Goal: Information Seeking & Learning: Find specific fact

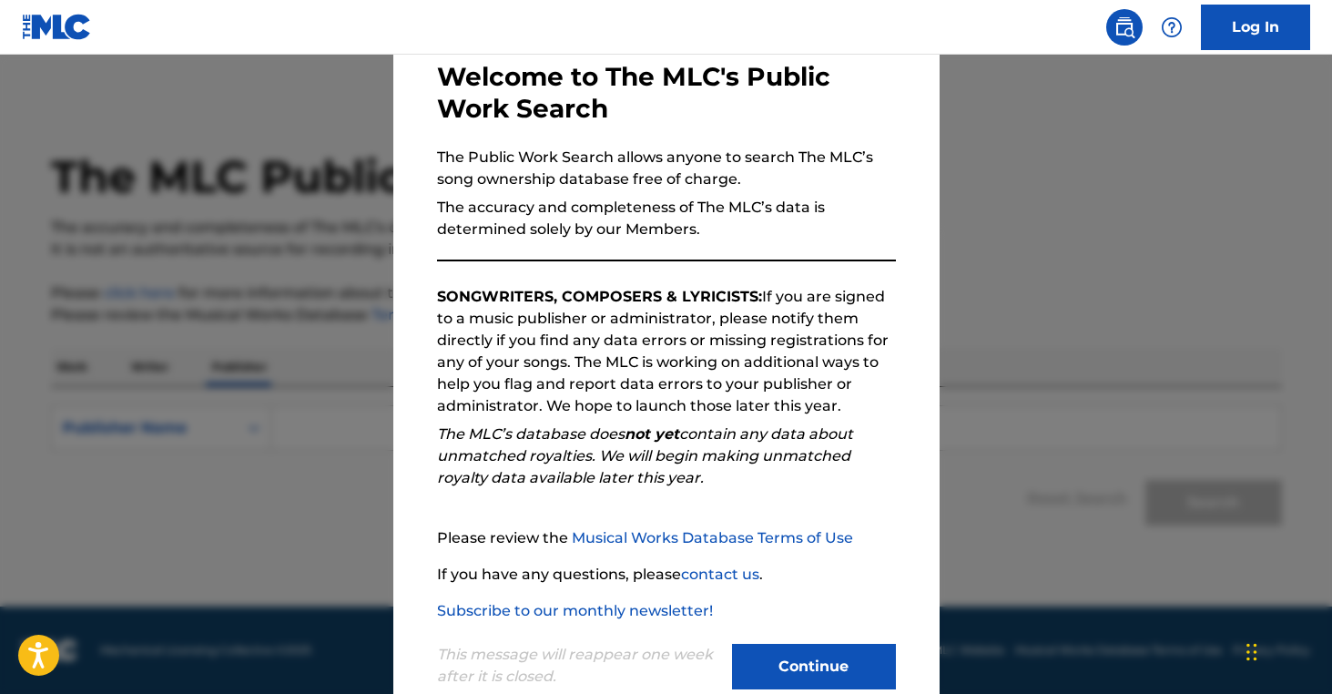
scroll to position [139, 0]
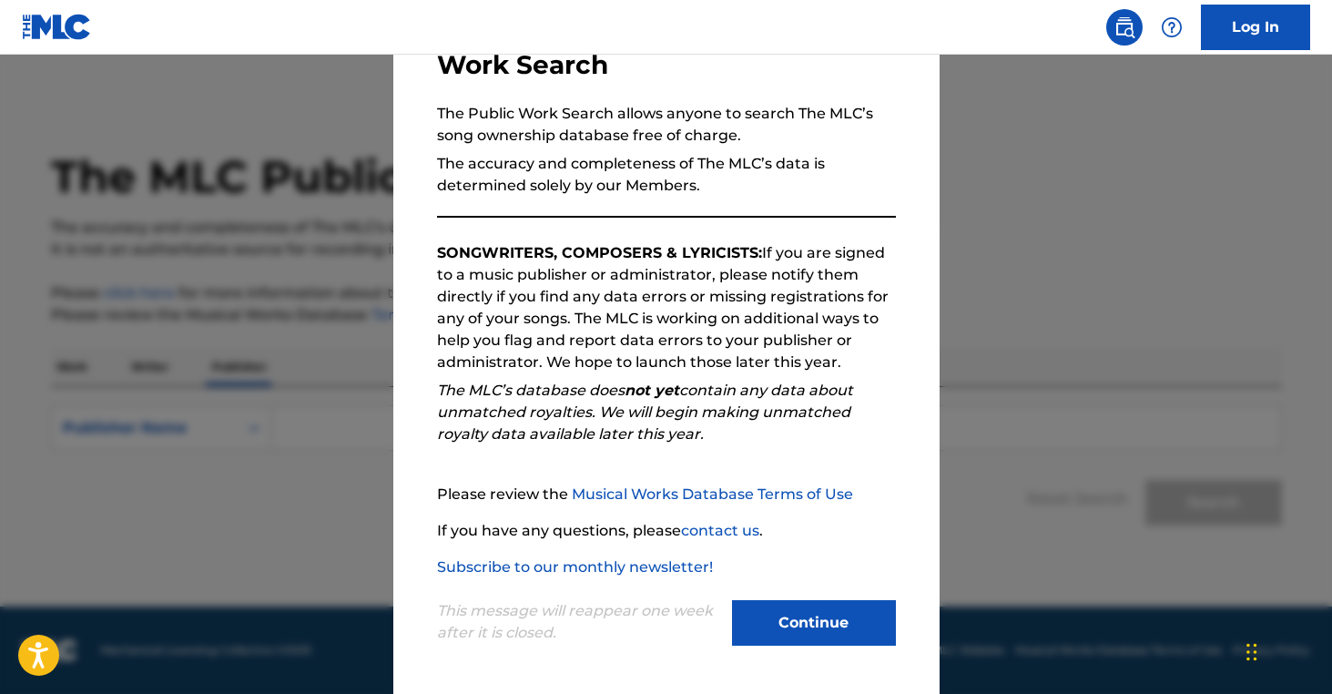
click at [840, 617] on button "Continue" at bounding box center [814, 623] width 164 height 46
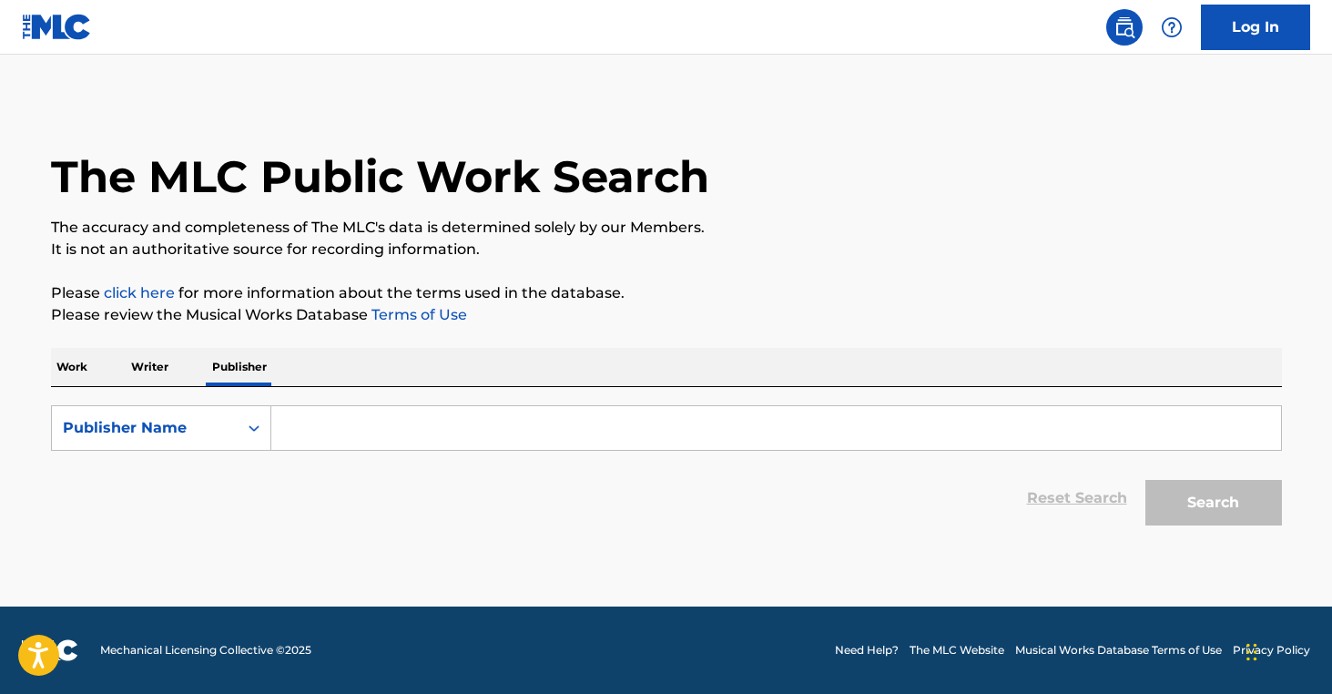
click at [345, 440] on input "Search Form" at bounding box center [776, 428] width 1010 height 44
paste input "RHINOS AND WOLVES"
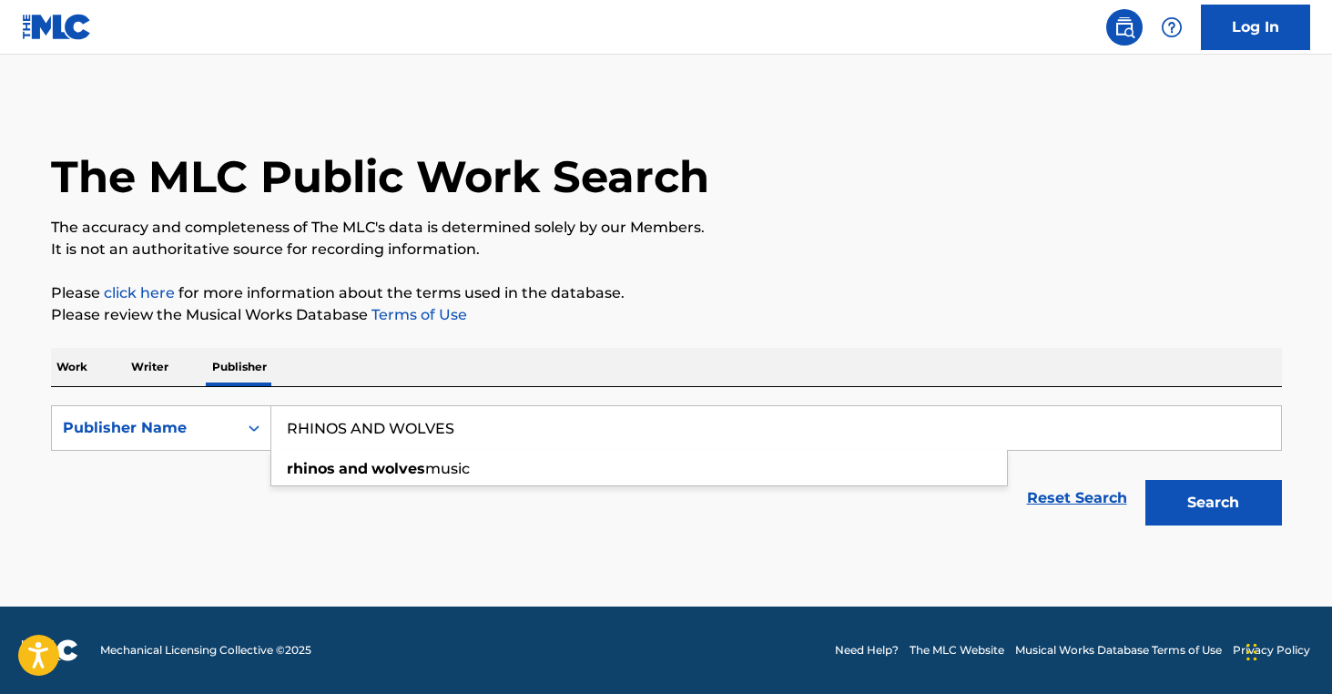
type input "RHINOS AND WOLVES"
click at [1182, 508] on button "Search" at bounding box center [1214, 503] width 137 height 46
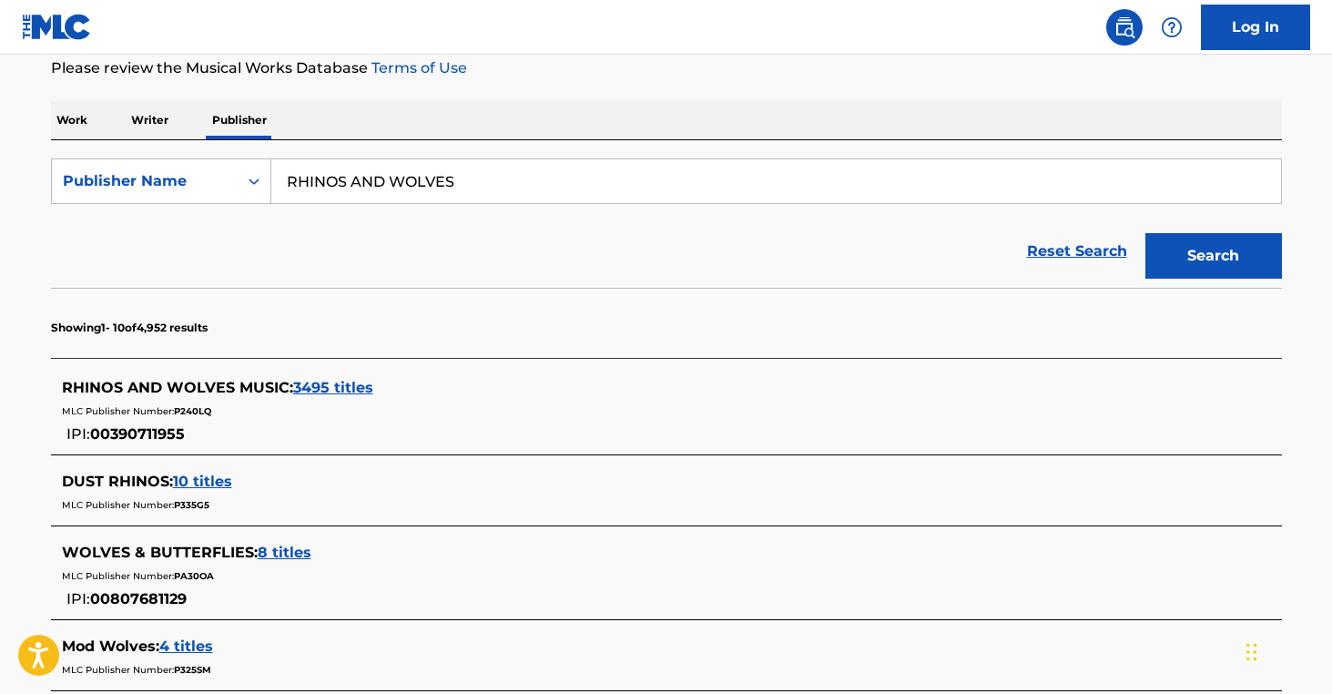
scroll to position [250, 0]
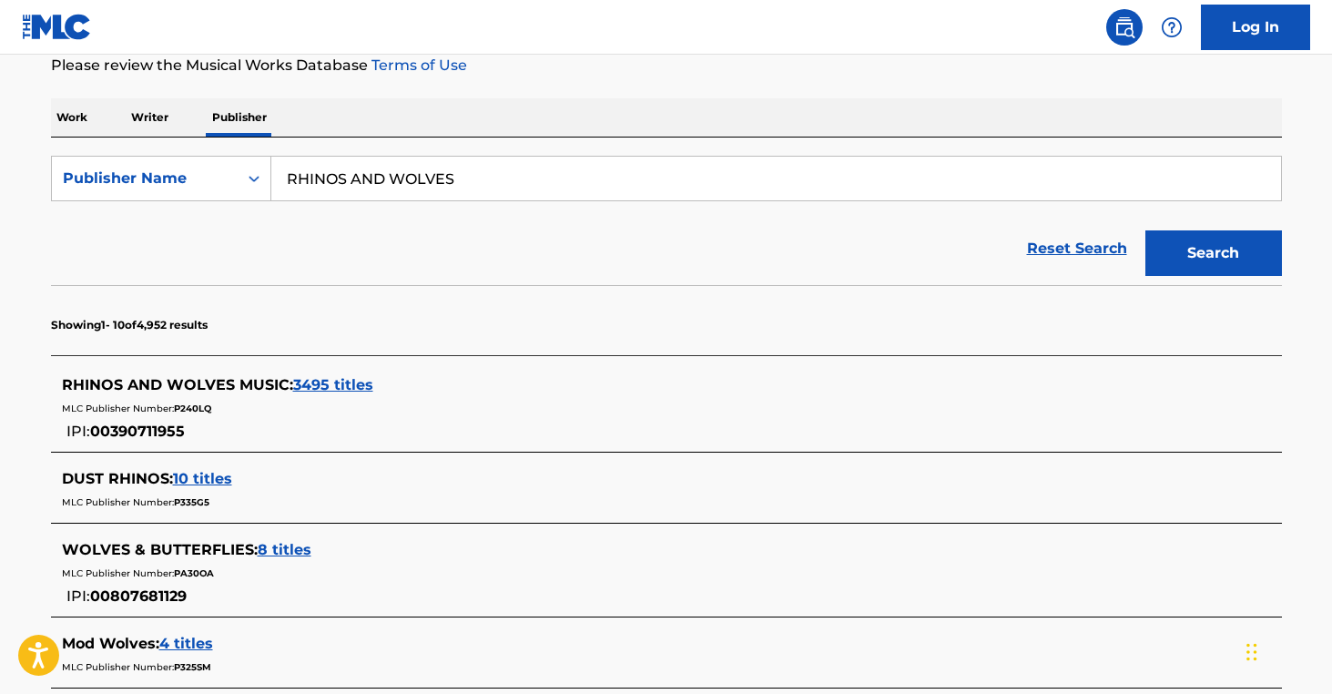
click at [339, 388] on span "3495 titles" at bounding box center [333, 384] width 80 height 17
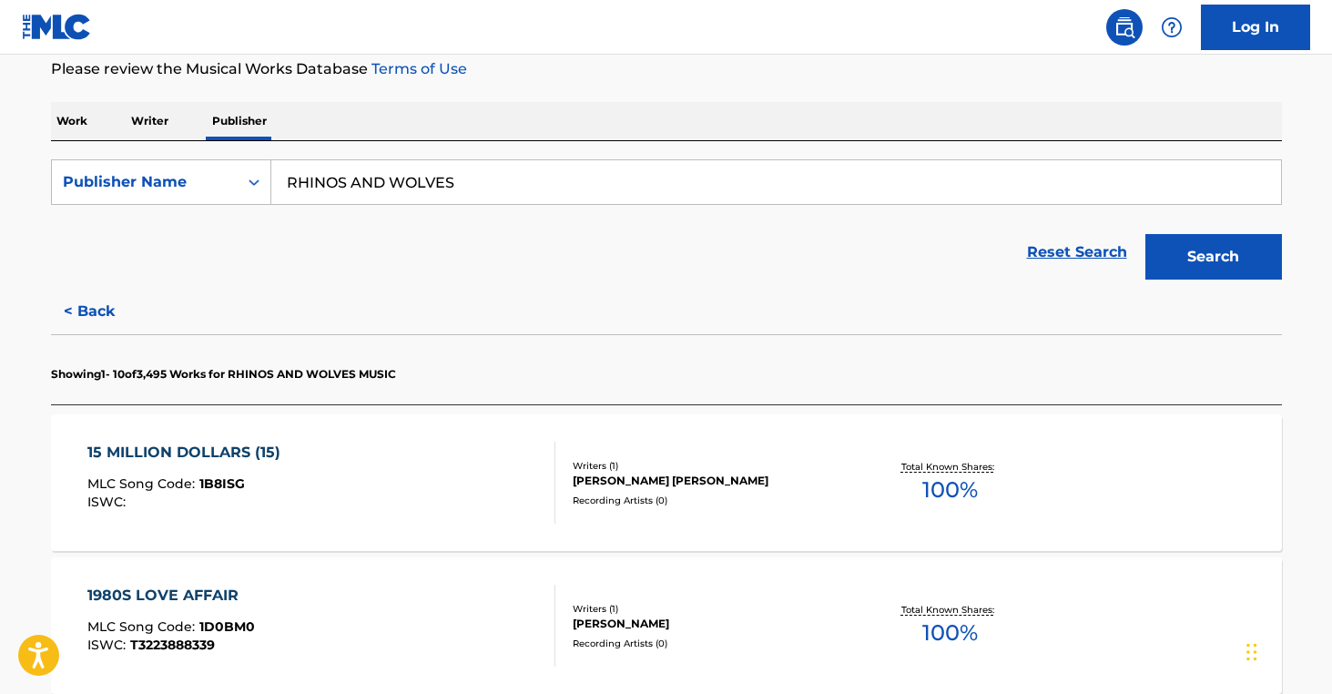
scroll to position [246, 0]
click at [774, 508] on div "15 MILLION DOLLARS (15) MLC Song Code : 1B8ISG ISWC : Writers ( 1 ) [PERSON_NAM…" at bounding box center [666, 482] width 1231 height 137
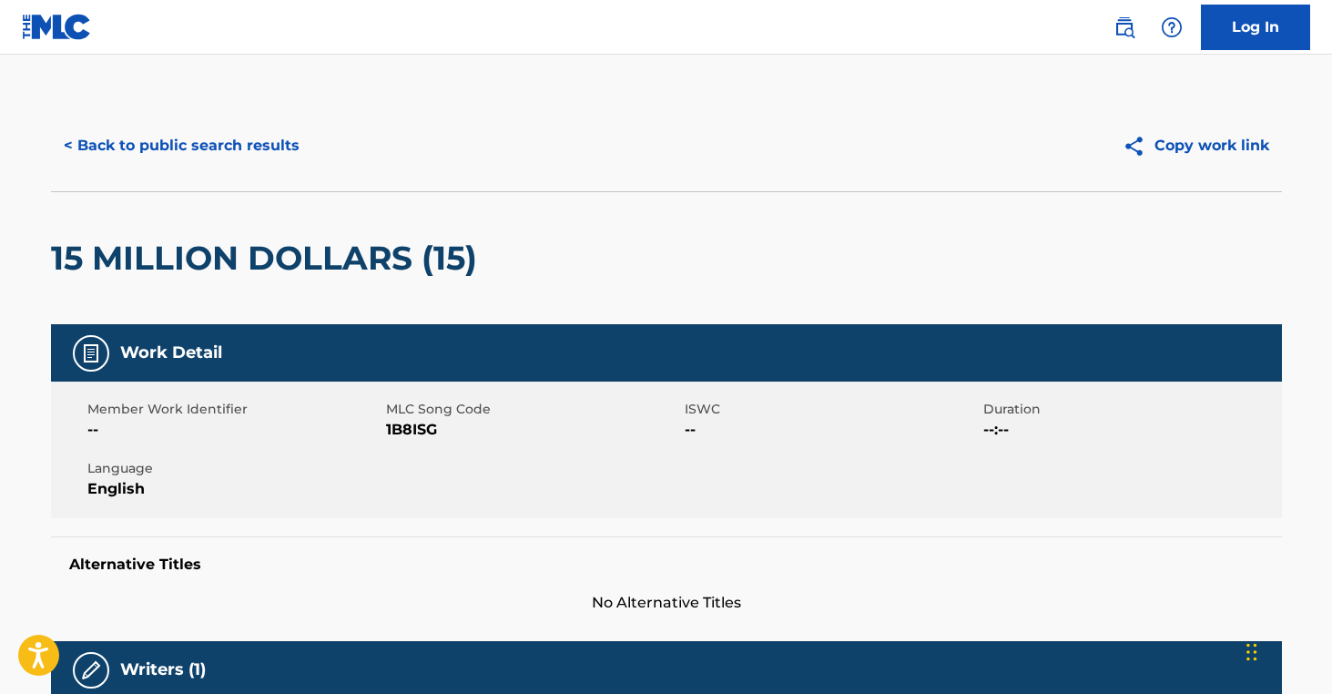
click at [100, 155] on button "< Back to public search results" at bounding box center [181, 146] width 261 height 46
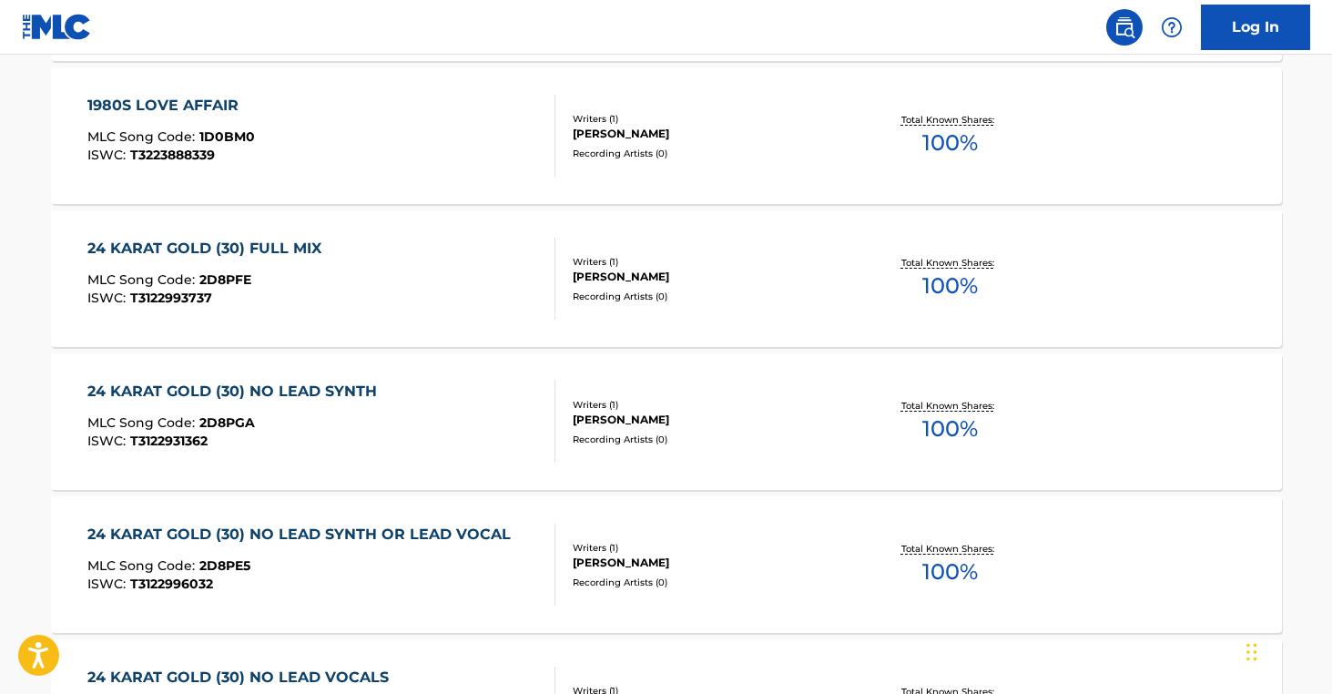
scroll to position [821, 0]
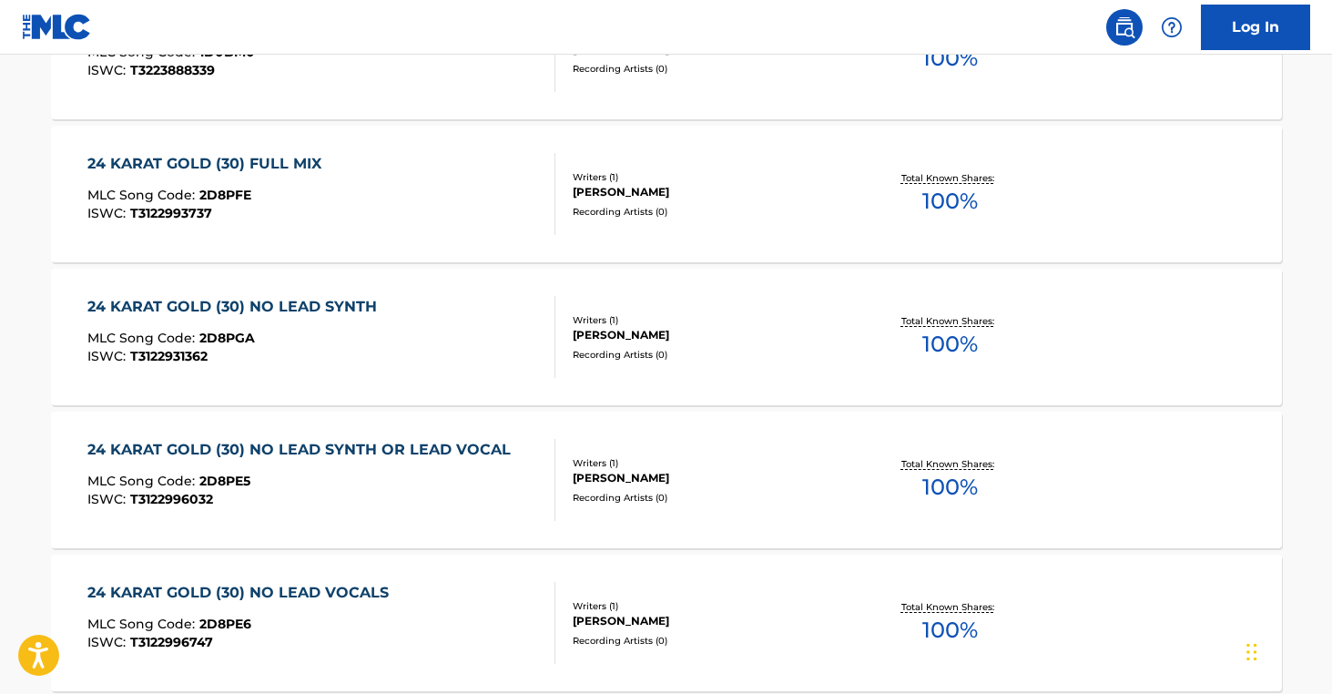
click at [532, 237] on div "24 KARAT GOLD (30) FULL MIX MLC Song Code : 2D8PFE ISWC : T3122993737 Writers (…" at bounding box center [666, 194] width 1231 height 137
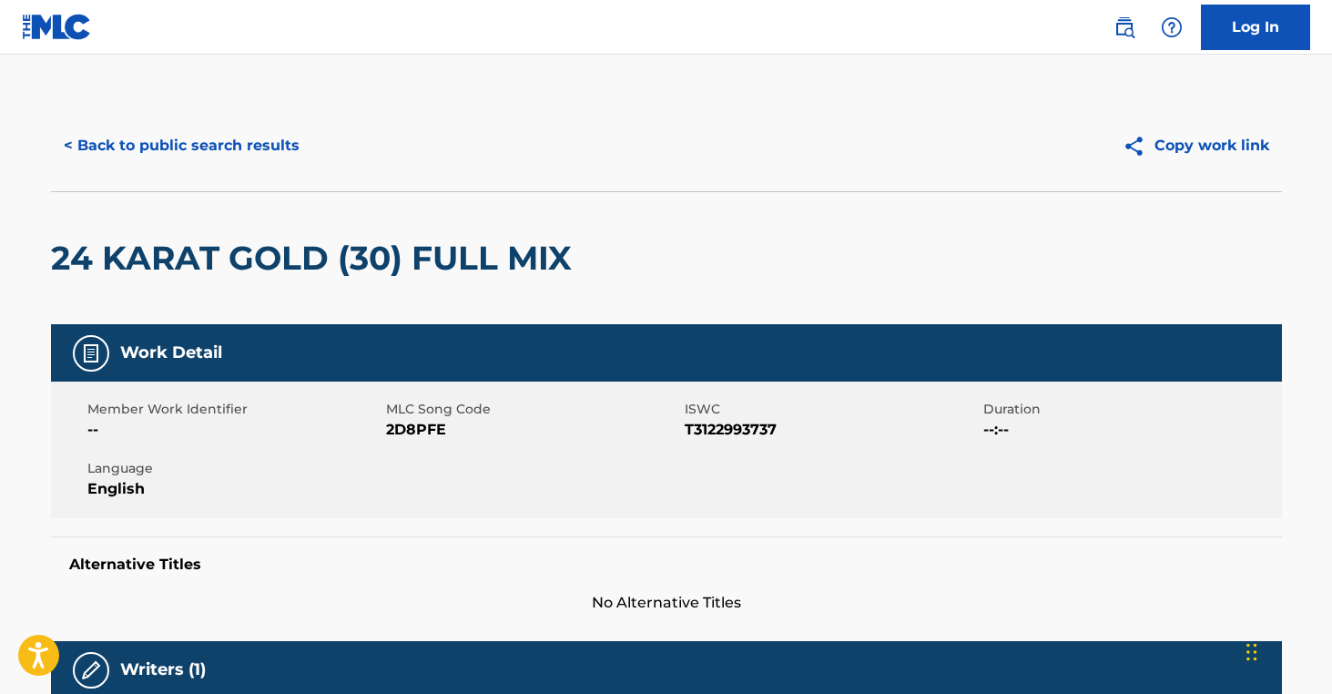
click at [56, 143] on button "< Back to public search results" at bounding box center [181, 146] width 261 height 46
